Goal: Task Accomplishment & Management: Complete application form

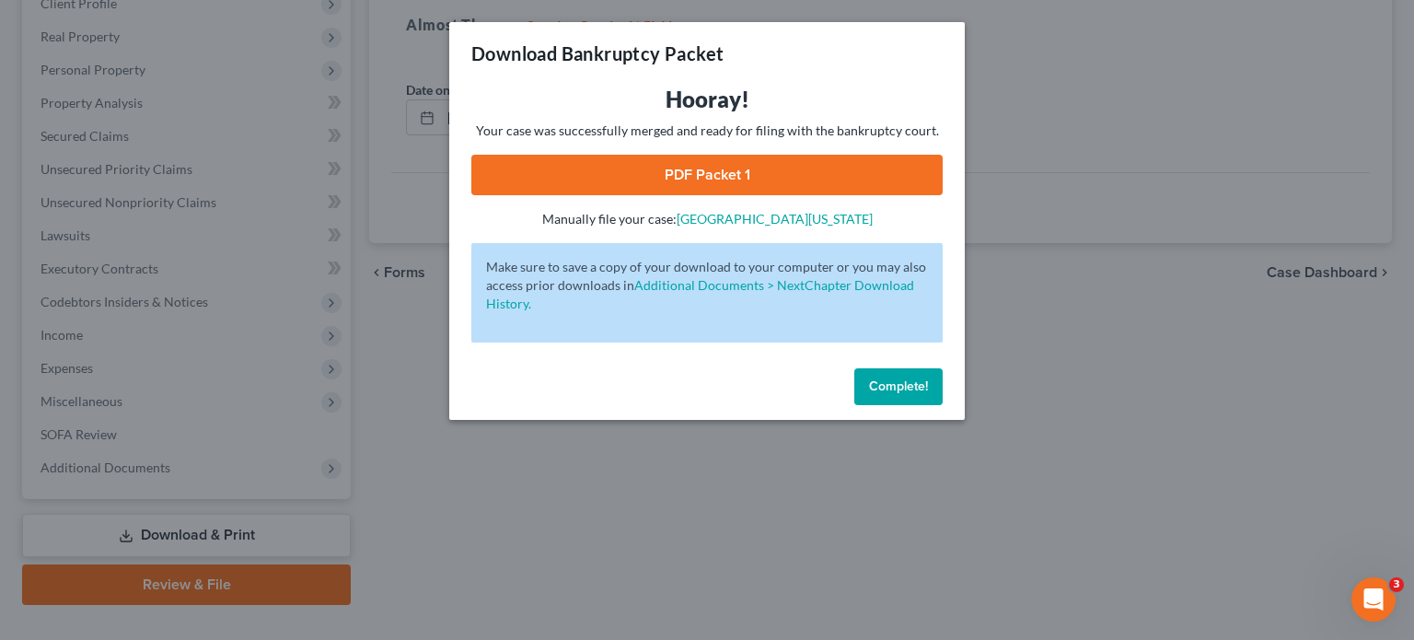
click at [889, 372] on button "Complete!" at bounding box center [898, 386] width 88 height 37
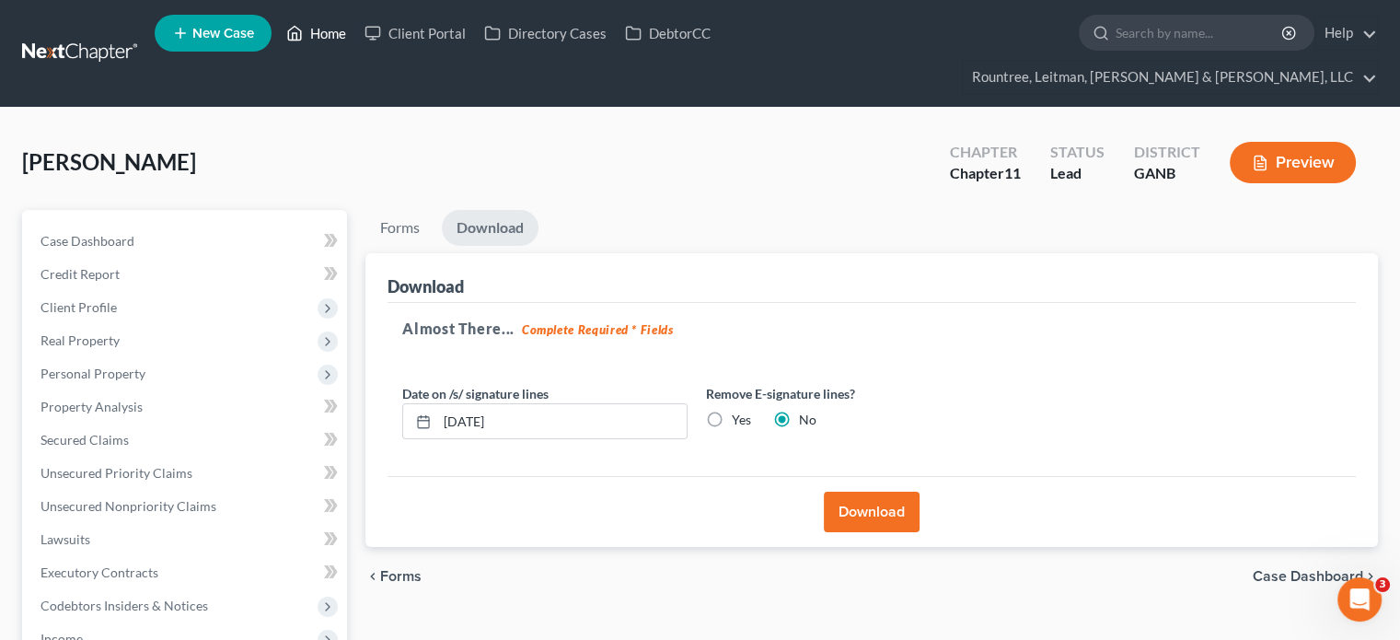
click at [317, 42] on link "Home" at bounding box center [316, 33] width 78 height 33
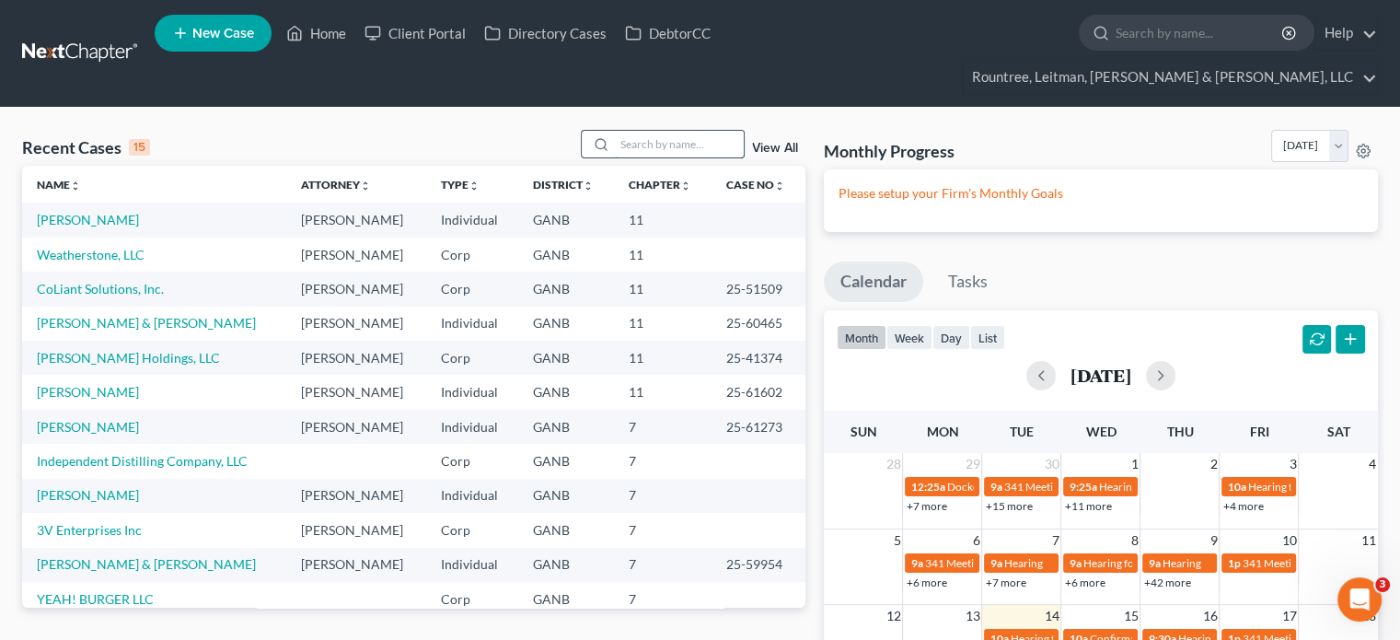
click at [691, 131] on input "search" at bounding box center [679, 144] width 129 height 27
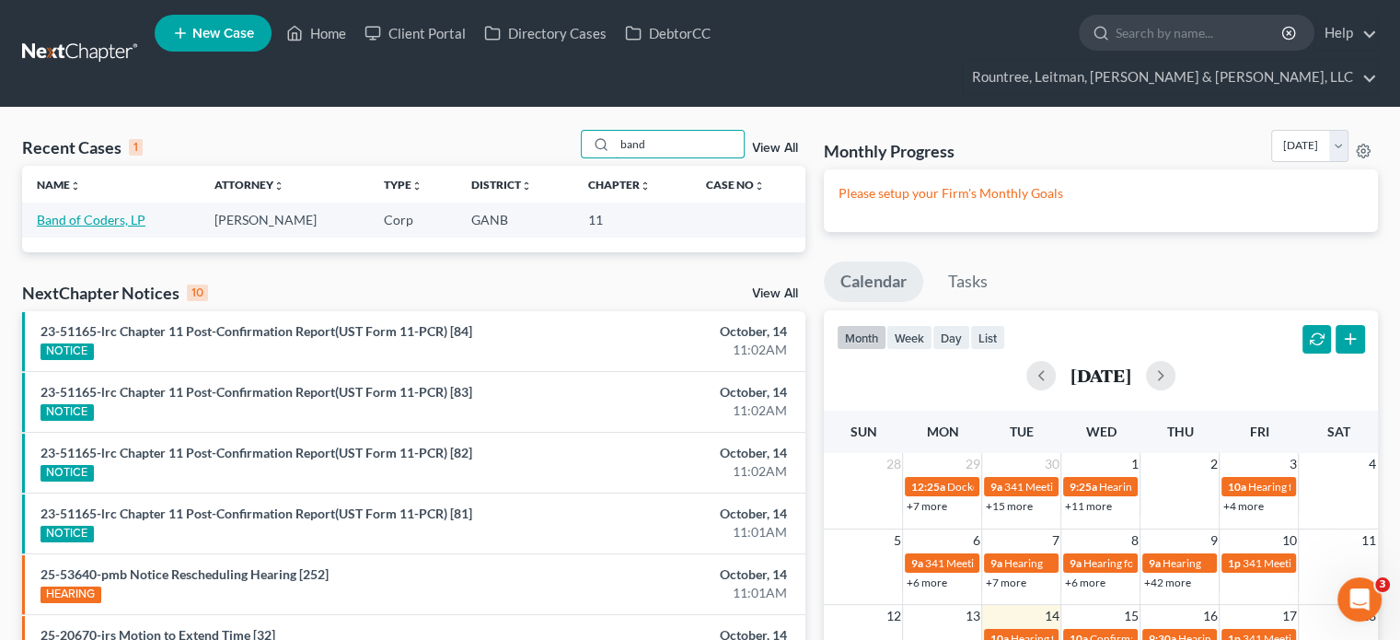
type input "band"
click at [89, 212] on link "Band of Coders, LP" at bounding box center [91, 220] width 109 height 16
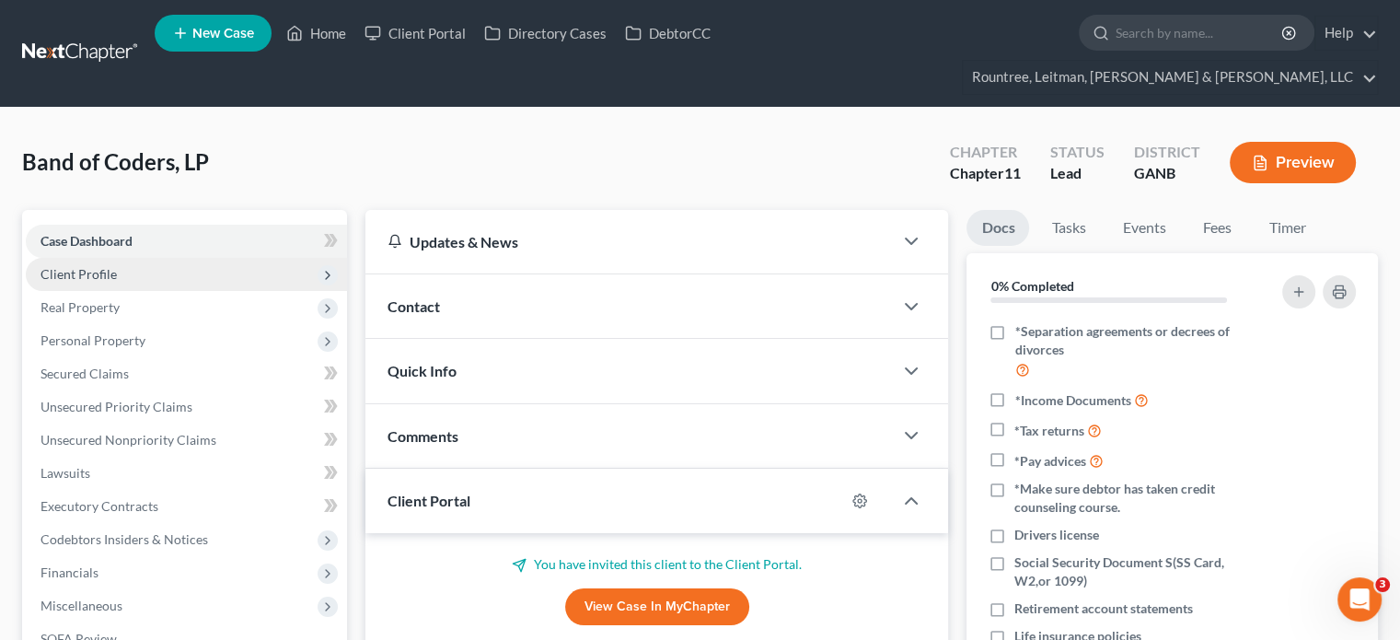
click at [93, 266] on span "Client Profile" at bounding box center [79, 274] width 76 height 16
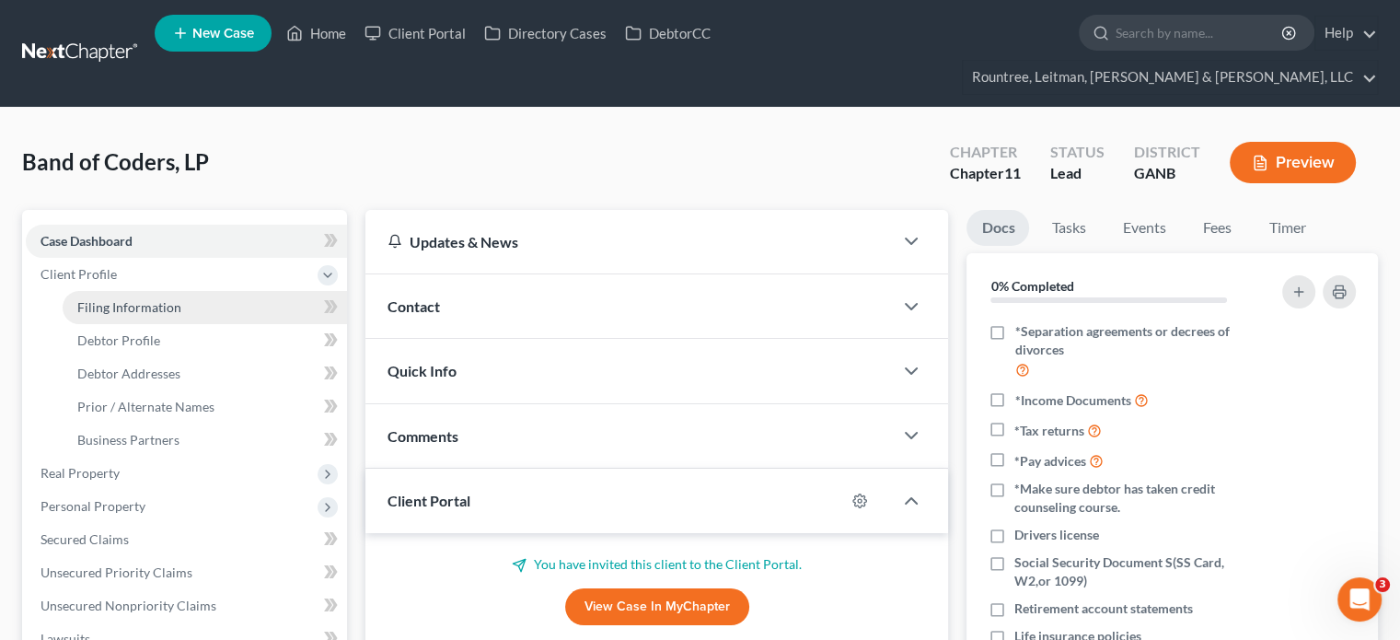
click at [148, 299] on span "Filing Information" at bounding box center [129, 307] width 104 height 16
select select "3"
select select "1"
select select "19"
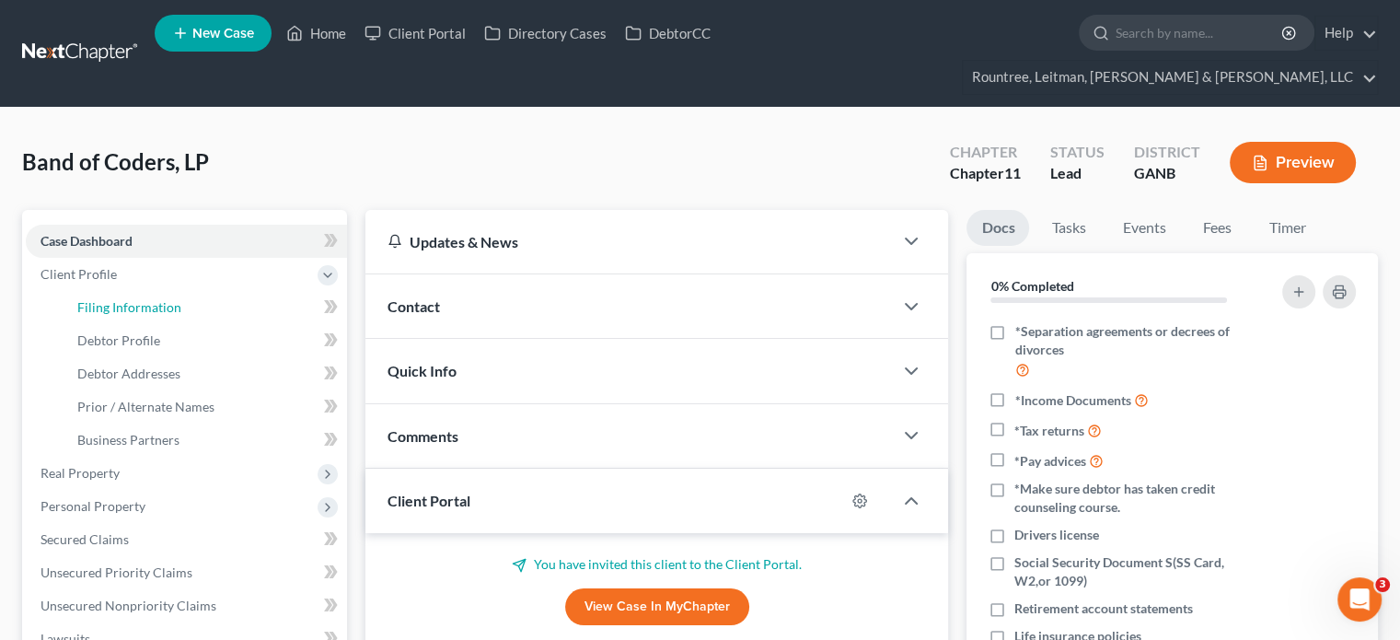
select select "3"
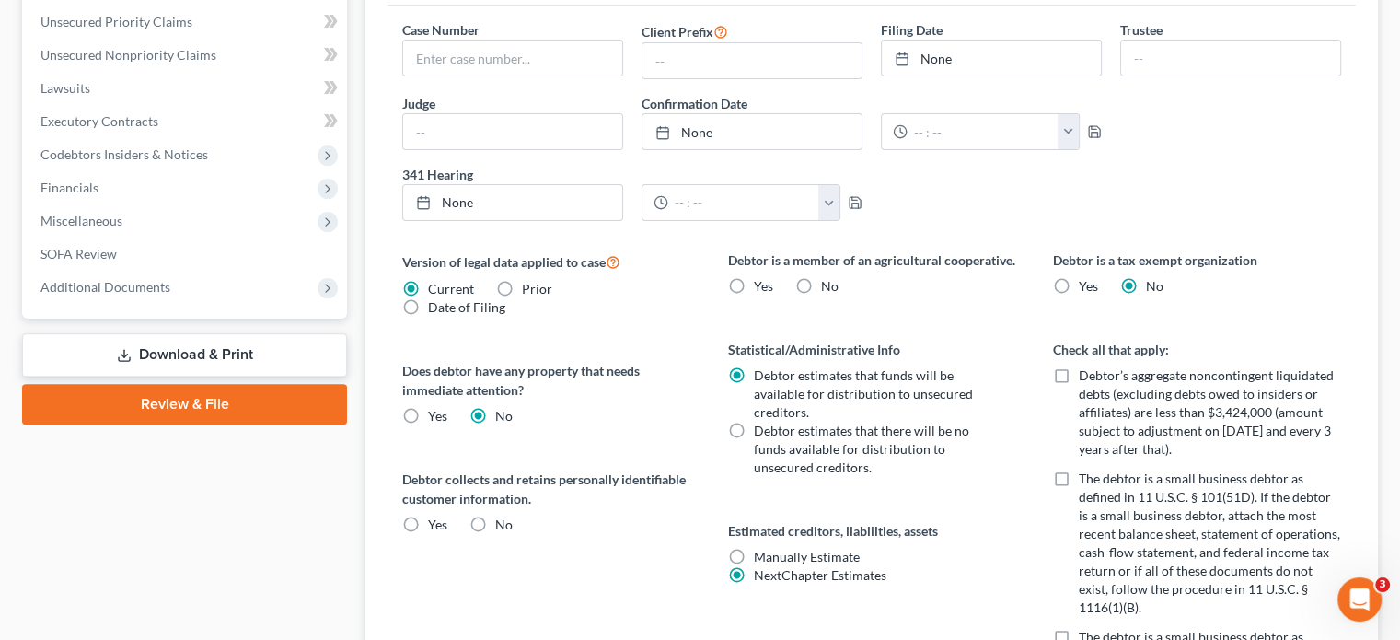
scroll to position [552, 0]
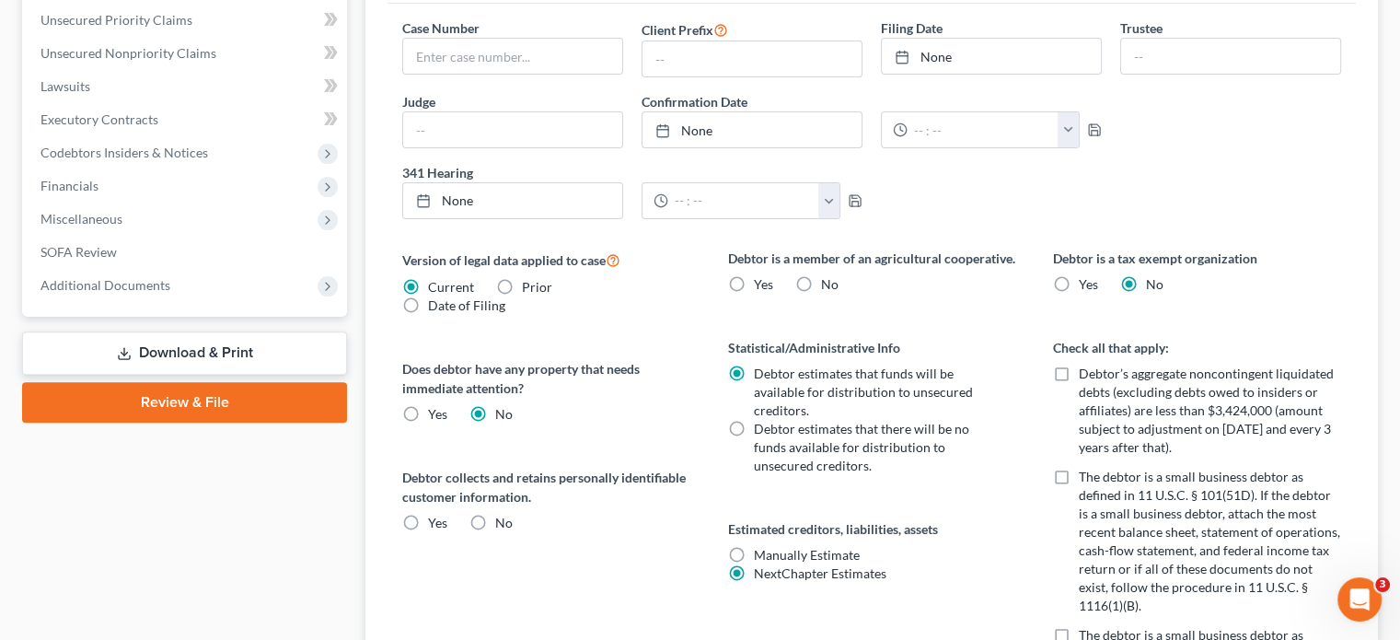
click at [495, 514] on label "No" at bounding box center [503, 523] width 17 height 18
click at [503, 514] on input "No" at bounding box center [509, 520] width 12 height 12
radio input "true"
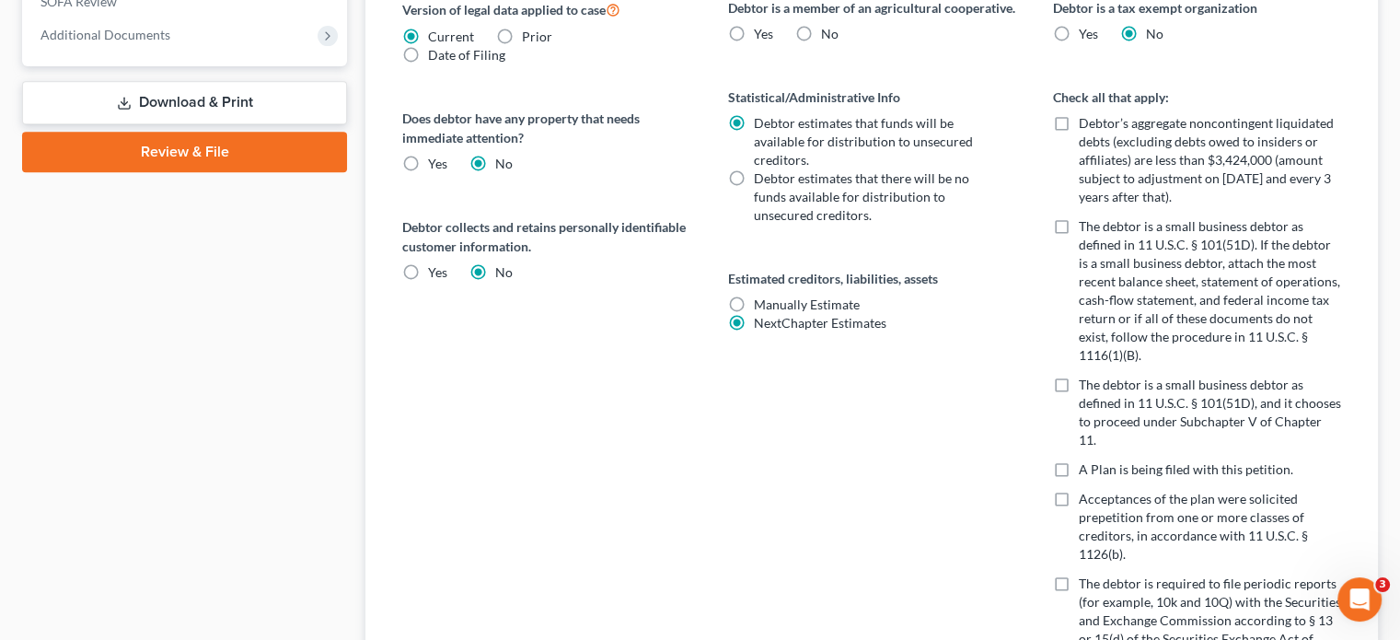
scroll to position [980, 0]
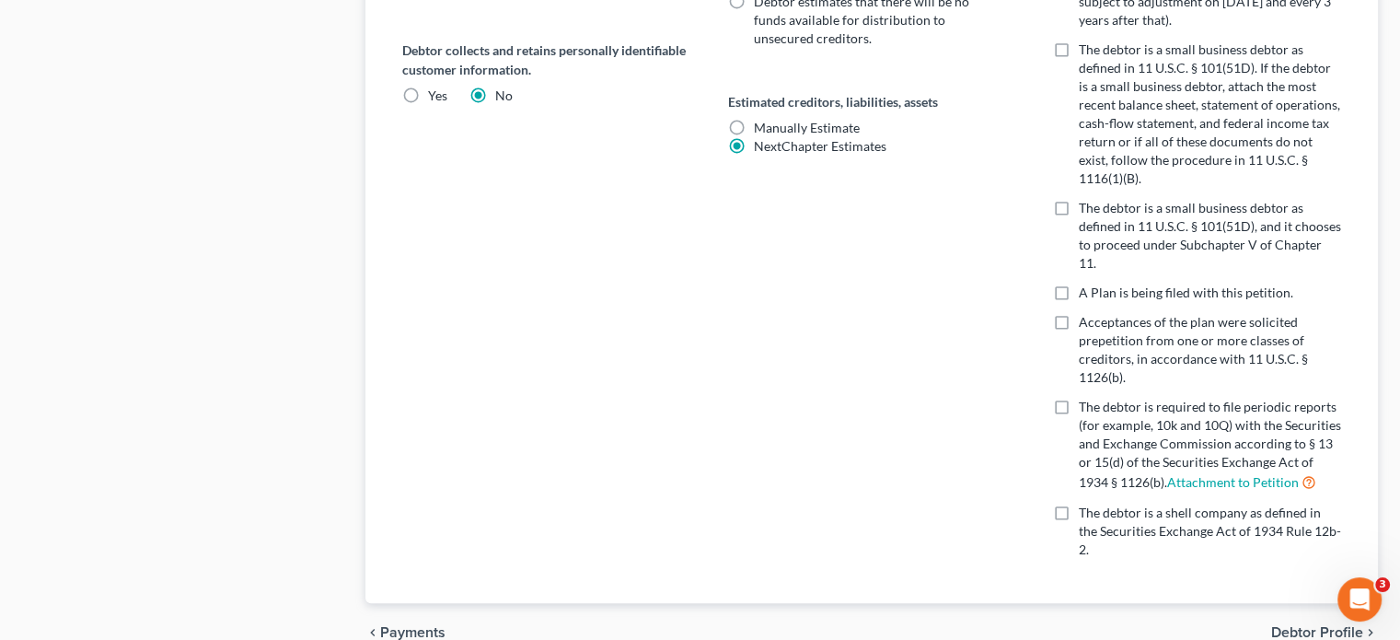
click at [1307, 625] on span "Debtor Profile" at bounding box center [1317, 632] width 92 height 15
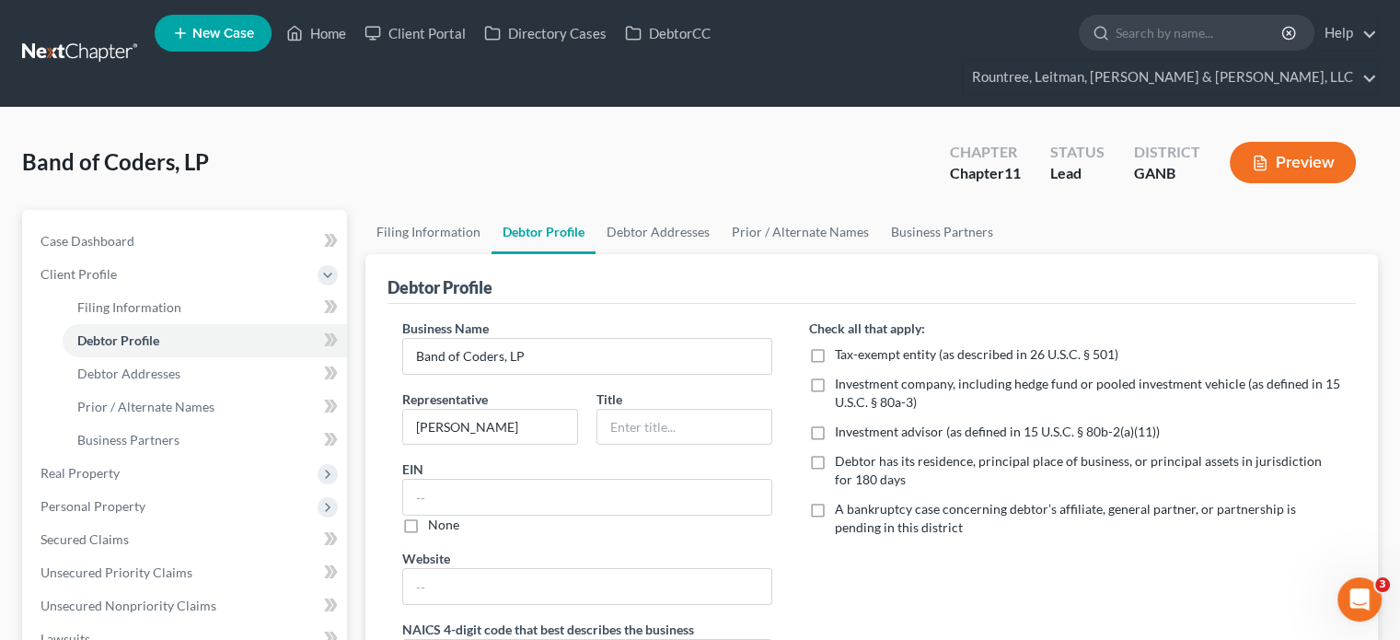
click at [835, 452] on label "Debtor has its residence, principal place of business, or principal assets in j…" at bounding box center [1088, 470] width 506 height 37
click at [842, 452] on input "Debtor has its residence, principal place of business, or principal assets in j…" at bounding box center [848, 458] width 12 height 12
checkbox input "true"
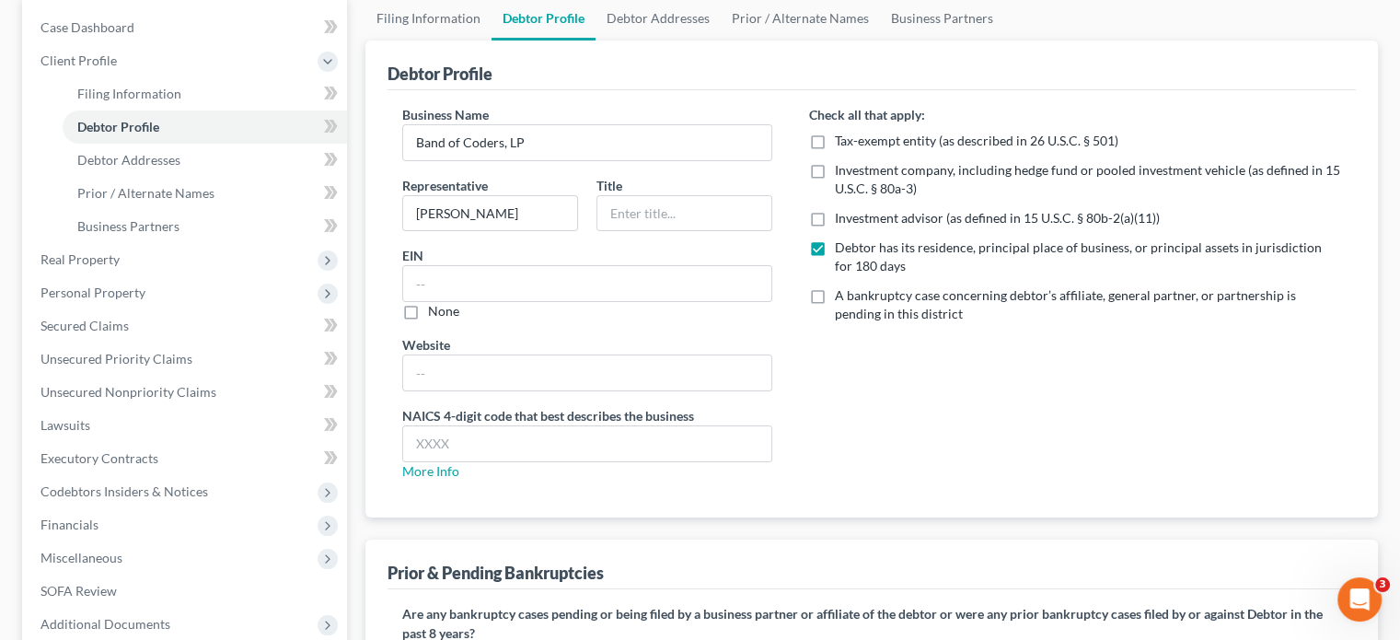
scroll to position [368, 0]
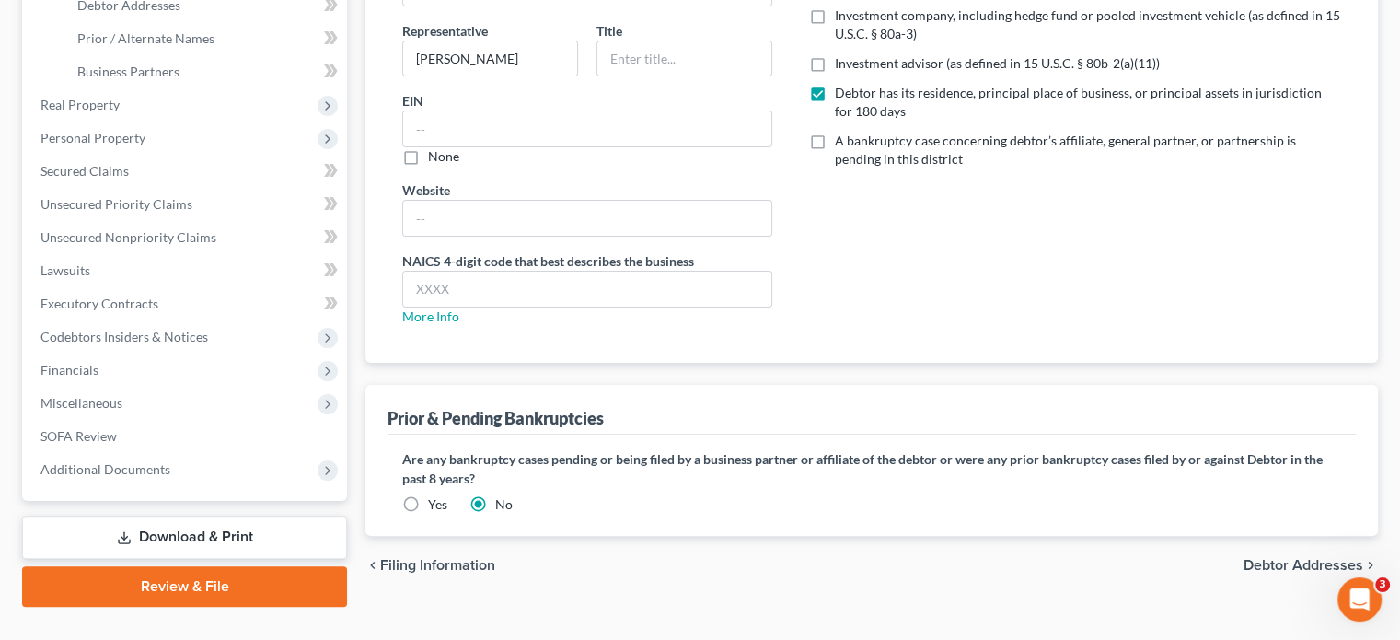
click at [1311, 558] on span "Debtor Addresses" at bounding box center [1304, 565] width 120 height 15
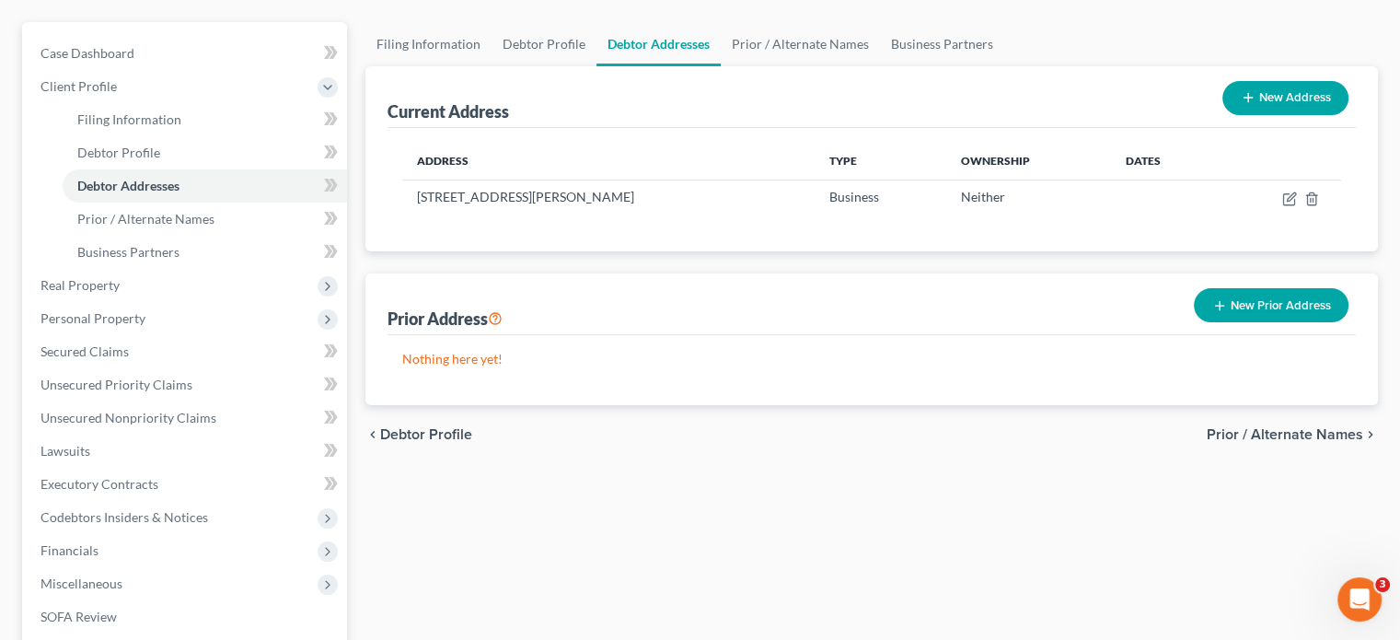
scroll to position [186, 0]
click at [933, 24] on link "Business Partners" at bounding box center [942, 46] width 124 height 44
